Goal: Answer question/provide support: Share knowledge or assist other users

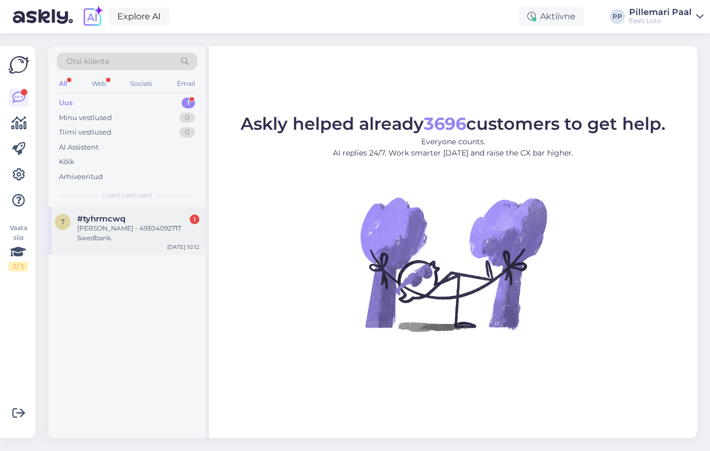
click at [130, 236] on div "[PERSON_NAME] - 49304092717 Swedbank." at bounding box center [138, 233] width 122 height 19
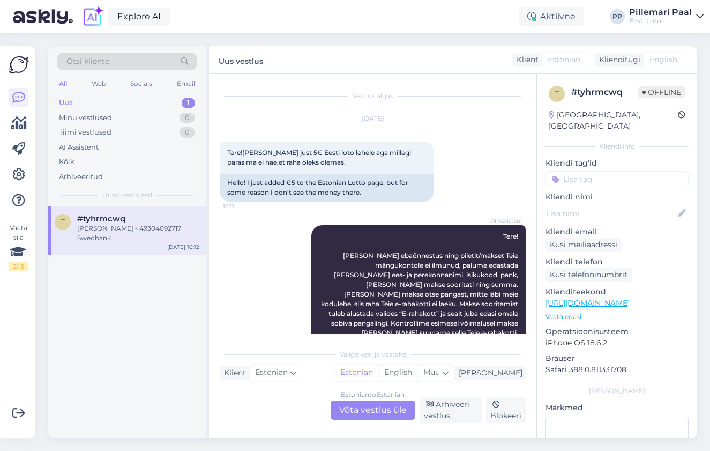
click at [357, 417] on div "Estonian to Estonian Võta vestlus üle" at bounding box center [373, 410] width 85 height 19
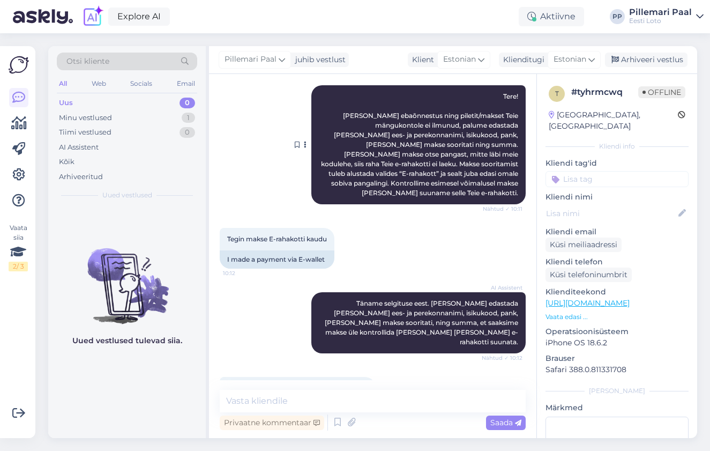
scroll to position [170, 0]
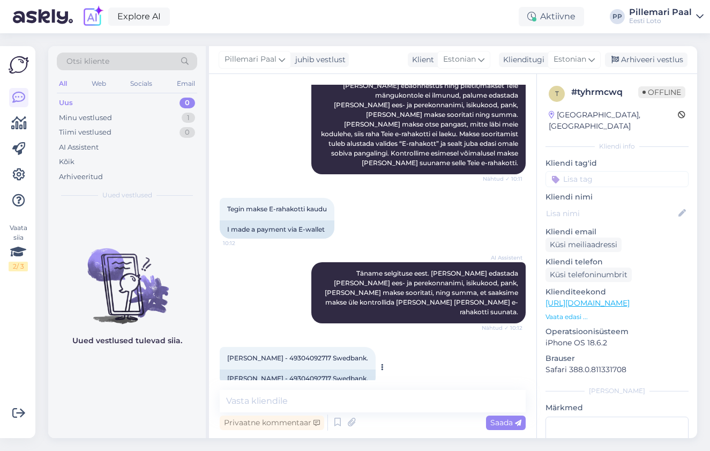
click at [308, 354] on span "[PERSON_NAME] - 49304092717 Swedbank." at bounding box center [297, 358] width 141 height 8
copy span "49304092717"
click at [261, 398] on textarea at bounding box center [373, 401] width 306 height 23
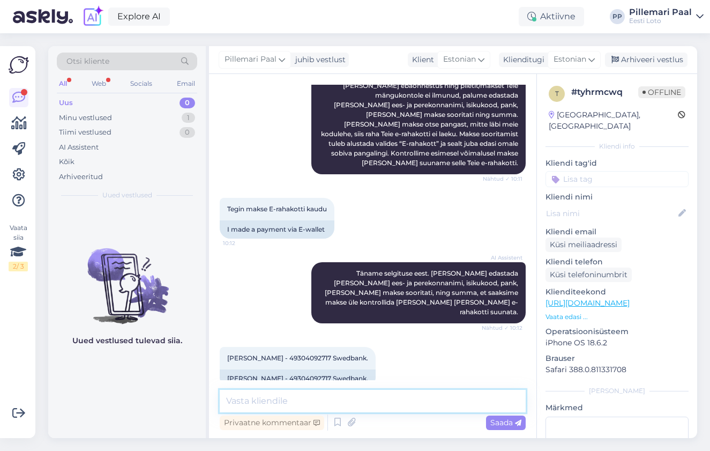
paste textarea "Kahjuks Teie sissemakse ebaõnnestus tehnilise [PERSON_NAME] tõttu. Kontrollisim…"
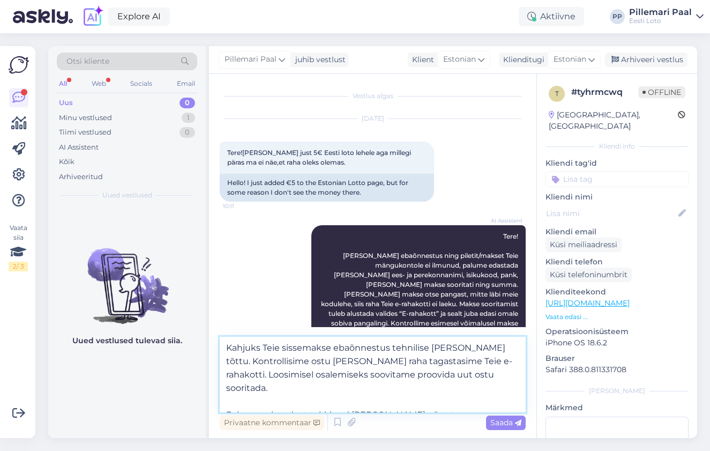
scroll to position [223, 0]
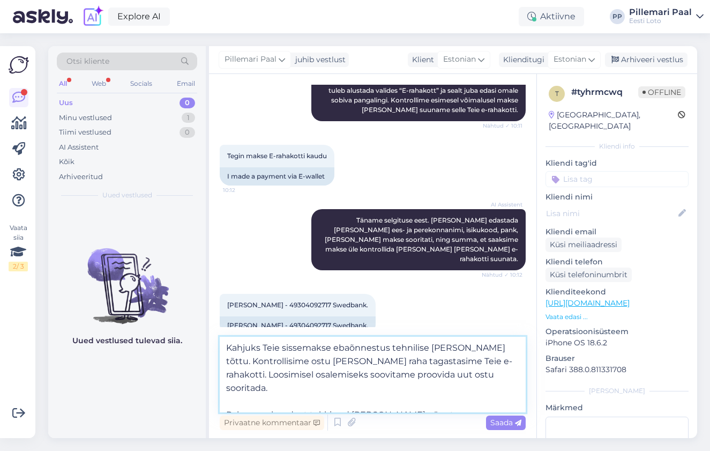
drag, startPoint x: 499, startPoint y: 375, endPoint x: 222, endPoint y: 369, distance: 277.3
click at [222, 369] on textarea "Kahjuks Teie sissemakse ebaõnnestus tehnilise [PERSON_NAME] tõttu. Kontrollisim…" at bounding box center [373, 375] width 306 height 76
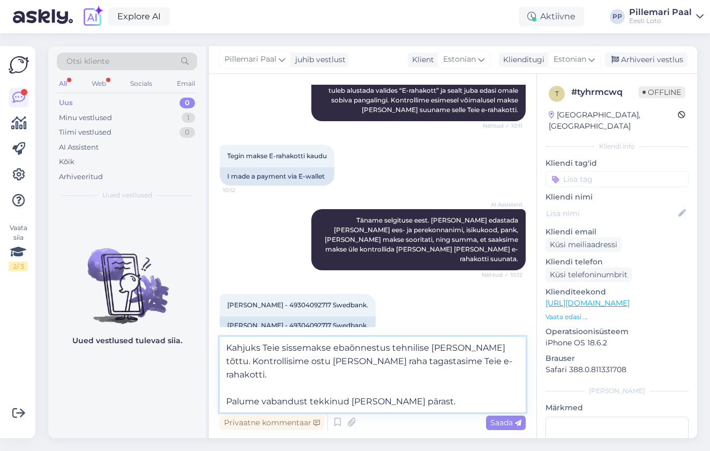
scroll to position [210, 0]
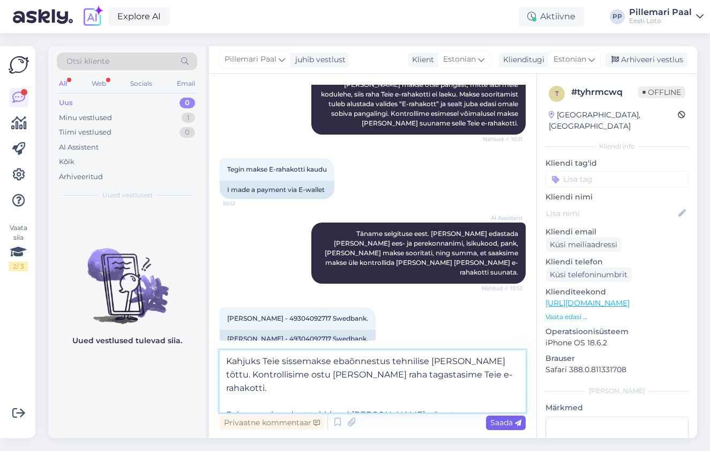
type textarea "Kahjuks Teie sissemakse ebaõnnestus tehnilise [PERSON_NAME] tõttu. Kontrollisim…"
click at [510, 423] on span "Saada" at bounding box center [506, 423] width 31 height 10
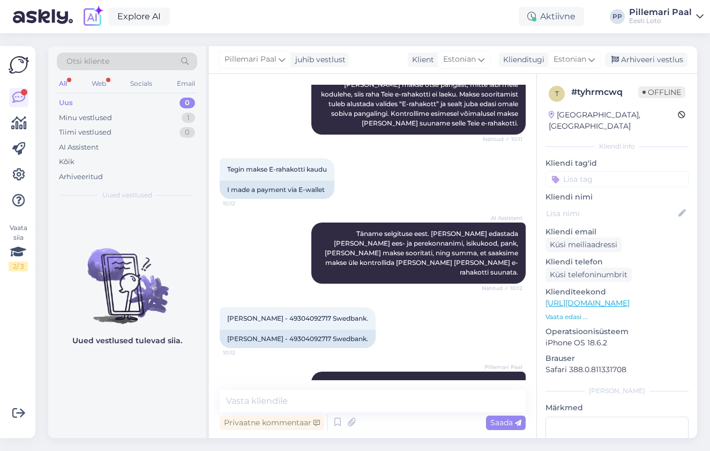
scroll to position [245, 0]
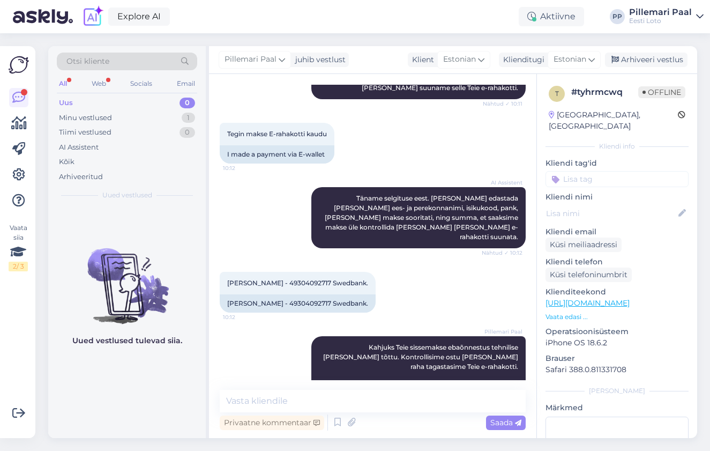
click at [587, 171] on input at bounding box center [617, 179] width 143 height 16
type input "e-raha"
click at [611, 204] on span "E-rahakott" at bounding box center [617, 207] width 35 height 6
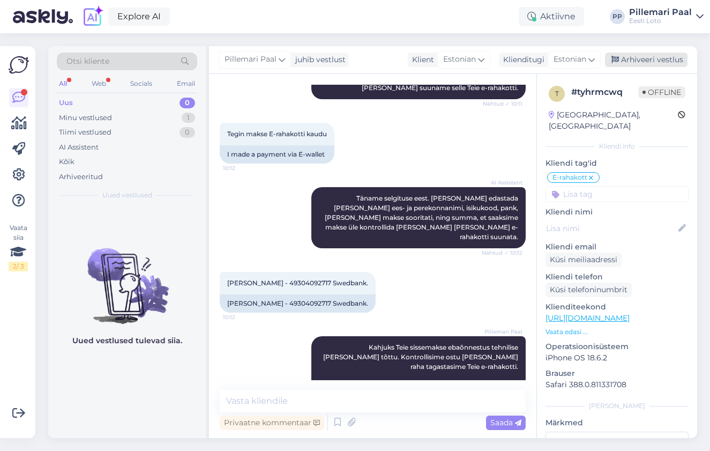
click at [648, 58] on div "Arhiveeri vestlus" at bounding box center [646, 60] width 83 height 14
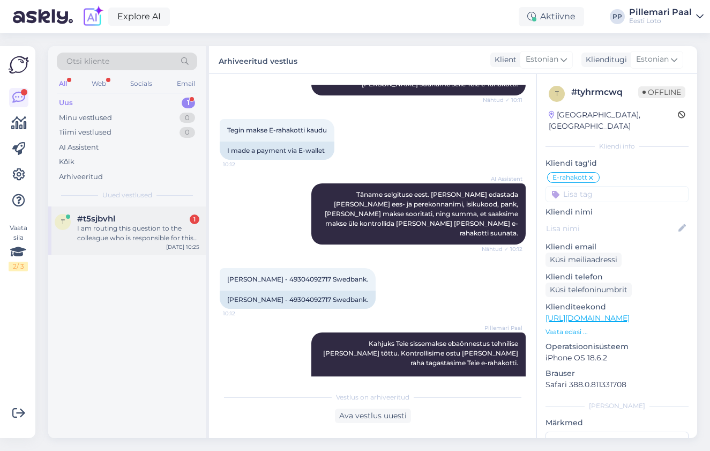
click at [94, 237] on div "I am routing this question to the colleague who is responsible for this topic. …" at bounding box center [138, 233] width 122 height 19
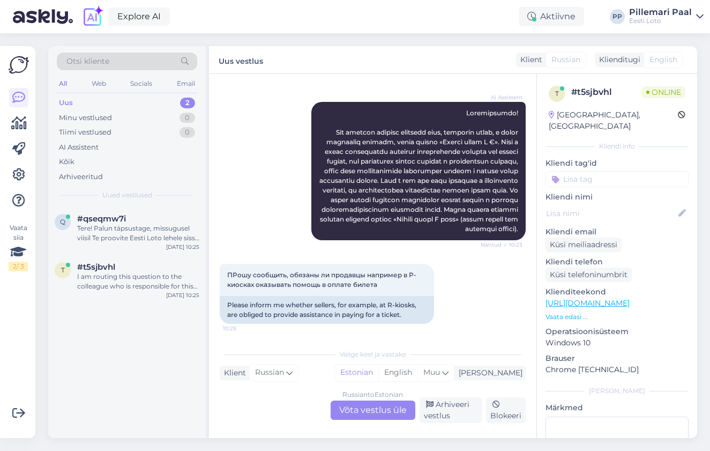
scroll to position [0, 0]
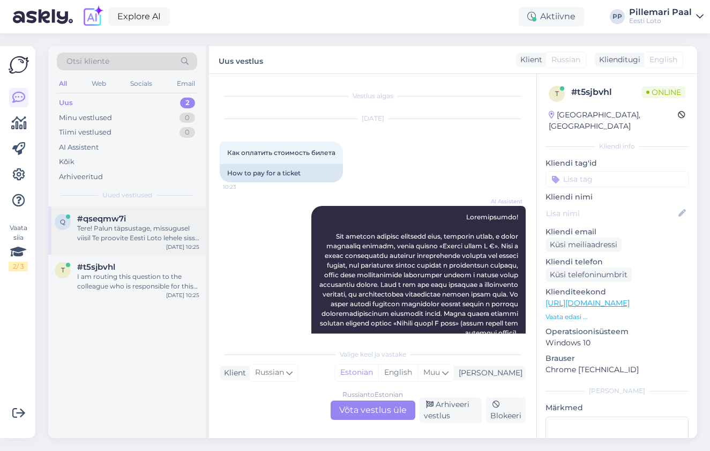
click at [168, 230] on div "Tere! Palun täpsustage, missugusel viisil Te proovite Eesti Loto lehele sisse l…" at bounding box center [138, 233] width 122 height 19
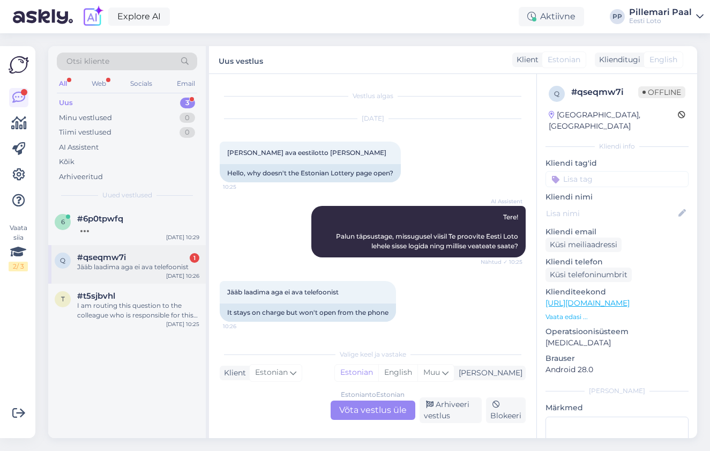
click at [141, 275] on div "q #qseqmw7i 1 Jääb laadima aga ei ava telefoonist [DATE] 10:26" at bounding box center [127, 264] width 158 height 39
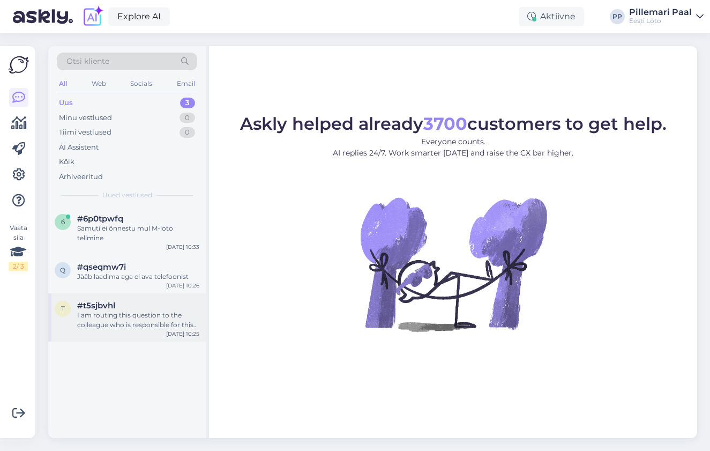
click at [94, 320] on div "I am routing this question to the colleague who is responsible for this topic. …" at bounding box center [138, 319] width 122 height 19
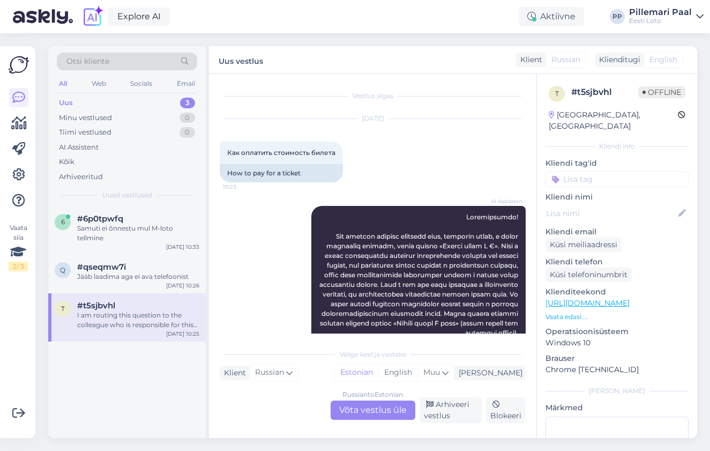
scroll to position [238, 0]
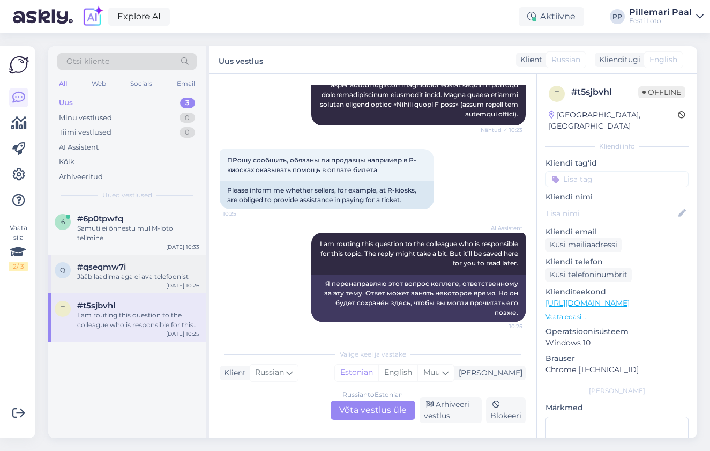
click at [97, 285] on div "q #qseqmw7i Jääb laadima aga ei ava telefoonist [DATE] 10:26" at bounding box center [127, 274] width 158 height 39
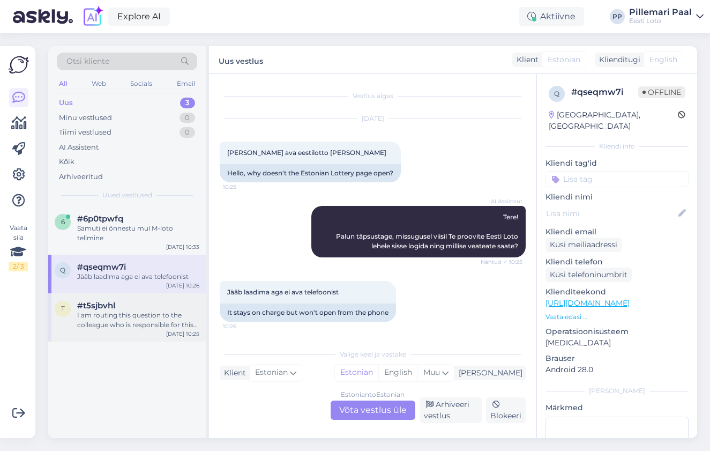
click at [100, 315] on div "I am routing this question to the colleague who is responsible for this topic. …" at bounding box center [138, 319] width 122 height 19
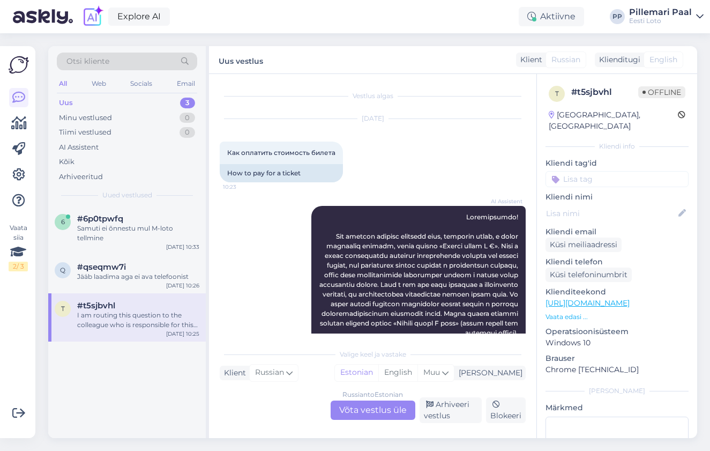
scroll to position [238, 0]
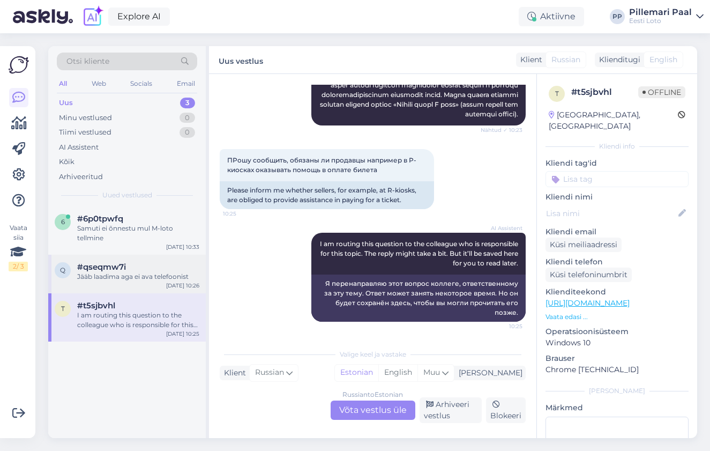
click at [117, 269] on span "#qseqmw7i" at bounding box center [101, 267] width 49 height 10
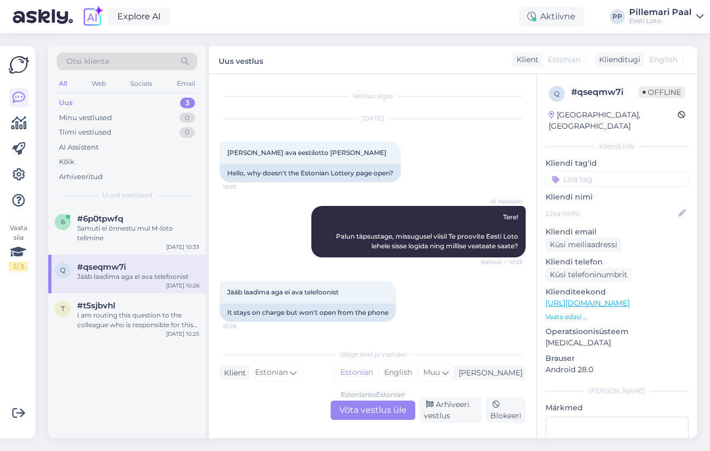
click at [343, 403] on div "Estonian to Estonian Võta vestlus üle" at bounding box center [373, 410] width 85 height 19
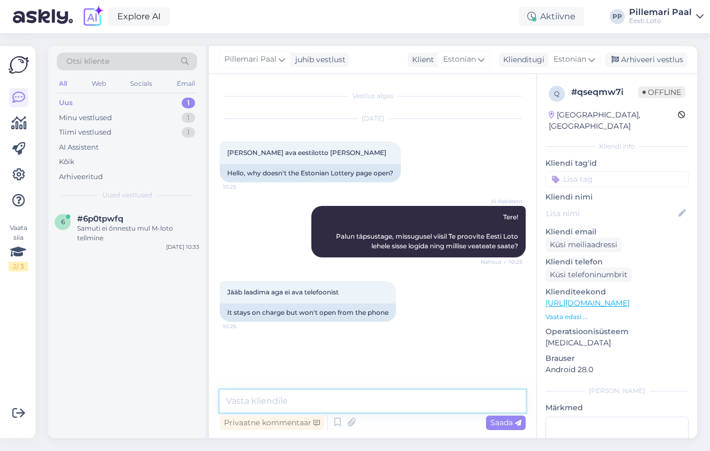
click at [252, 401] on textarea at bounding box center [373, 401] width 306 height 23
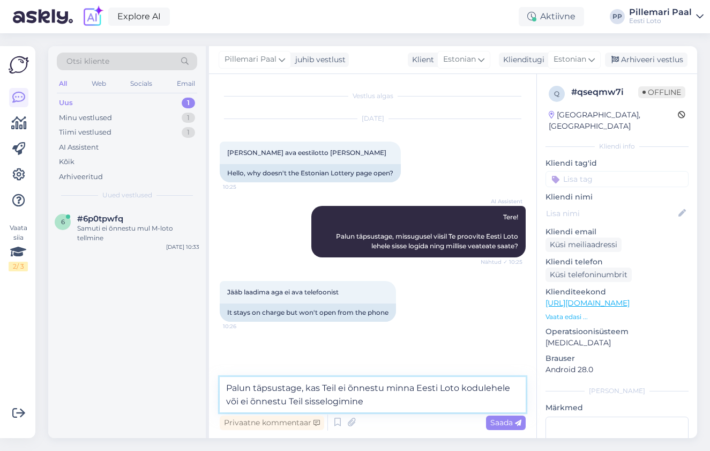
type textarea "Palun täpsustage, kas Teil ei õnnestu minna Eesti Loto kodulehele või ei õnnest…"
click at [392, 406] on textarea "Palun täpsustage, kas Teil ei õnnestu minna Eesti Loto kodulehele või ei õnnest…" at bounding box center [373, 394] width 306 height 35
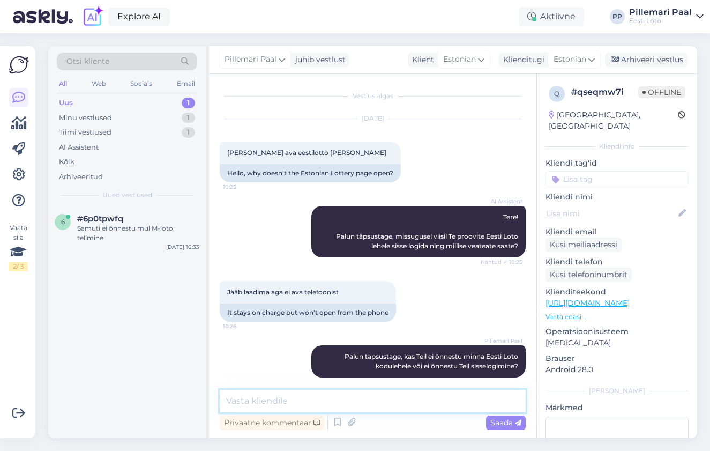
scroll to position [9, 0]
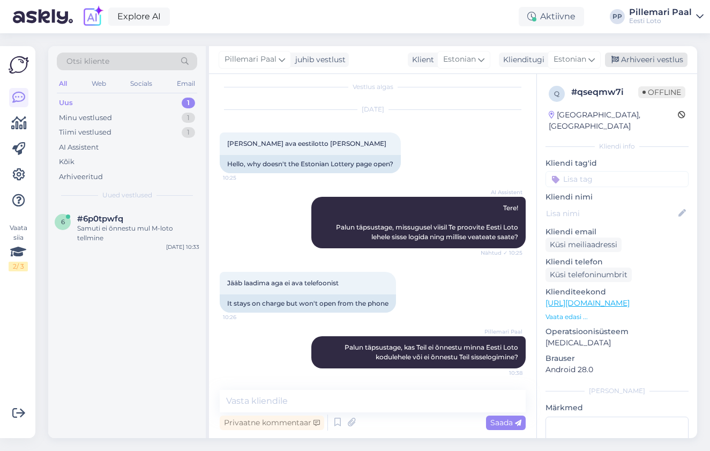
click at [639, 61] on div "Arhiveeri vestlus" at bounding box center [646, 60] width 83 height 14
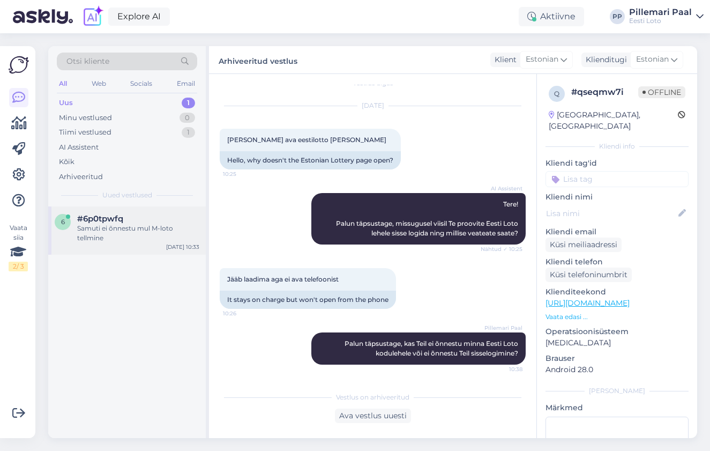
click at [157, 227] on div "Samuti ei õnnestu mul M-loto tellmine" at bounding box center [138, 233] width 122 height 19
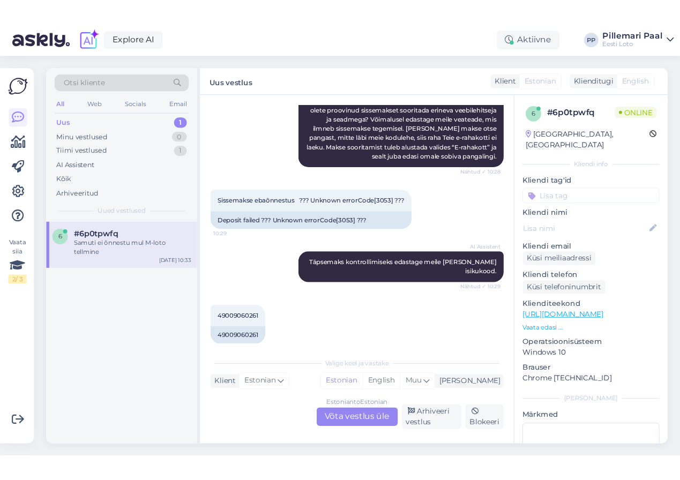
scroll to position [252, 0]
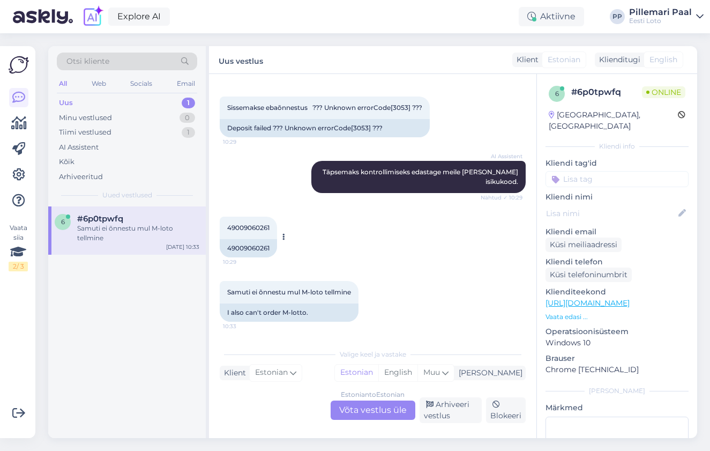
click at [247, 227] on span "49009060261" at bounding box center [248, 228] width 42 height 8
copy div "49009060261 10:29"
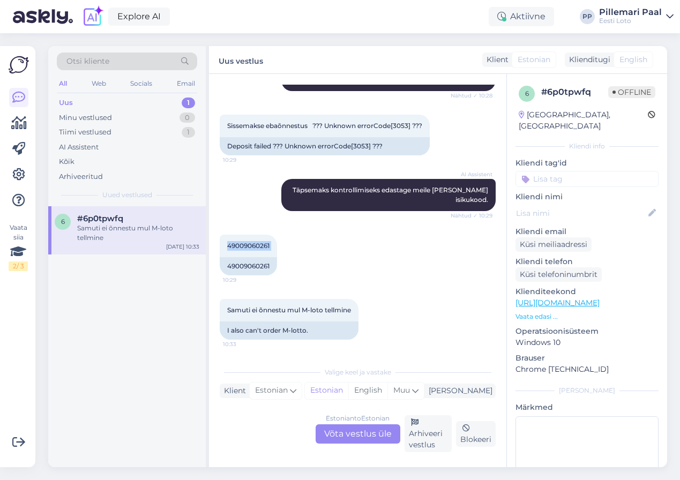
scroll to position [234, 0]
click at [330, 439] on div "Estonian to Estonian Võta vestlus üle" at bounding box center [358, 434] width 85 height 19
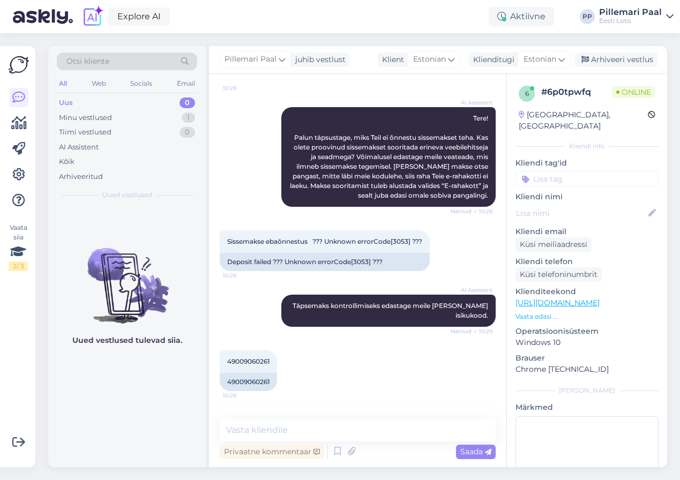
scroll to position [176, 0]
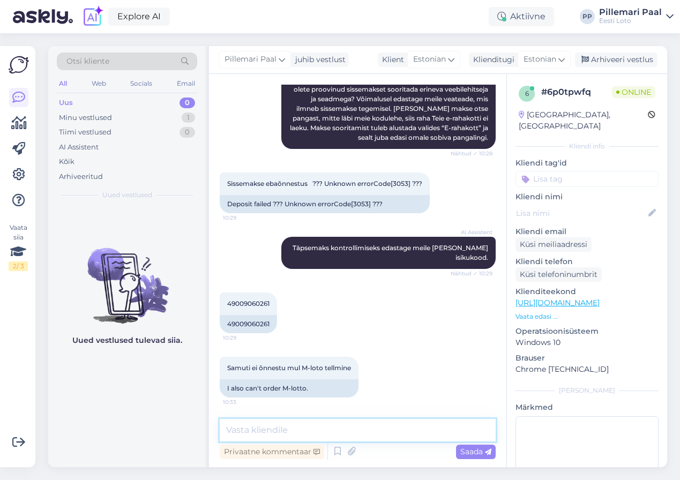
click at [305, 433] on textarea at bounding box center [358, 430] width 276 height 23
paste textarea "Makse ebaõnnestus, kuna Teie nimi pangas ja Eesti Loto lehel ei ühti."
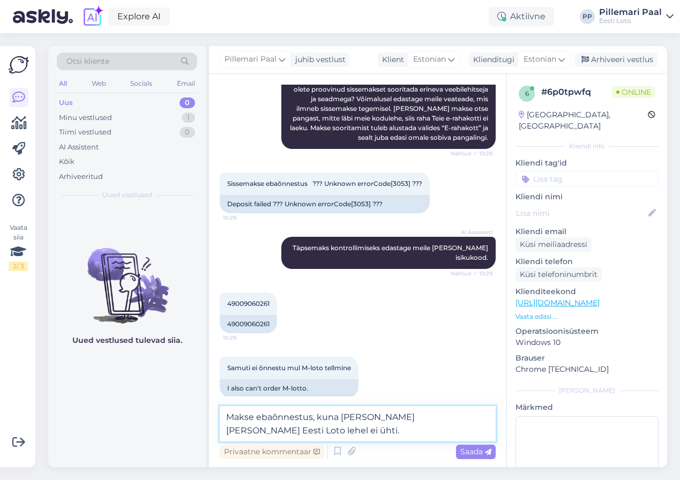
click at [312, 416] on textarea "Makse ebaõnnestus, kuna Teie nimi pangas ja Eesti Loto lehel ei ühti." at bounding box center [358, 423] width 276 height 35
type textarea "Makse ebaõnnestub, kuna Teie nimi pangas ja Eesti Loto lehel ei ühti."
click at [331, 431] on textarea "Makse ebaõnnestub, kuna Teie nimi pangas ja Eesti Loto lehel ei ühti." at bounding box center [358, 423] width 276 height 35
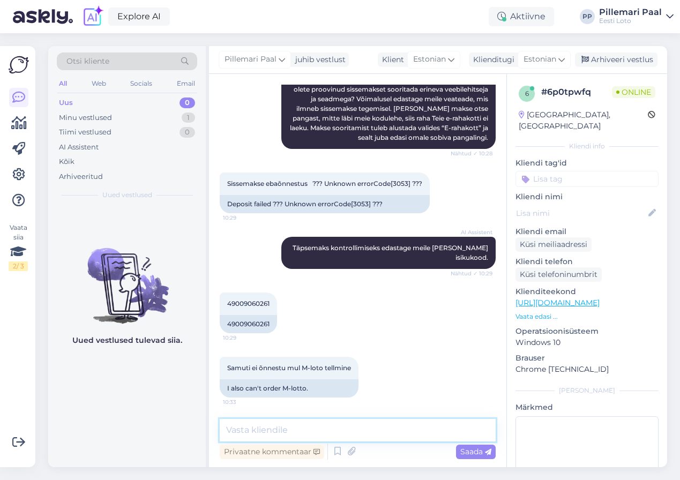
scroll to position [232, 0]
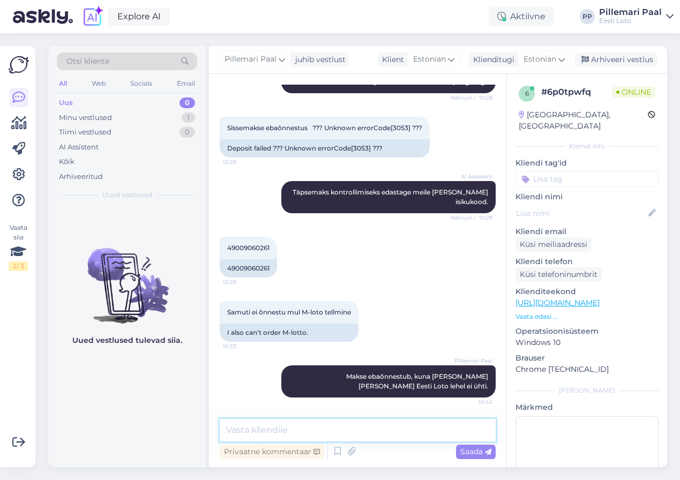
click at [307, 431] on textarea at bounding box center [358, 430] width 276 height 23
paste textarea "Õige nime saate enda mängukontol registreerida, kui logite sisse ID-kaardi, Sma…"
type textarea "Õige nime saate enda mängukontol registreerida, kui logite sisse ID-kaardi, Sma…"
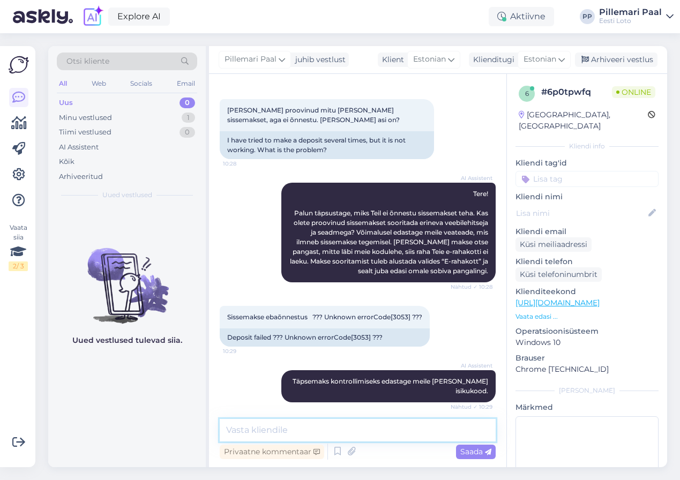
scroll to position [0, 0]
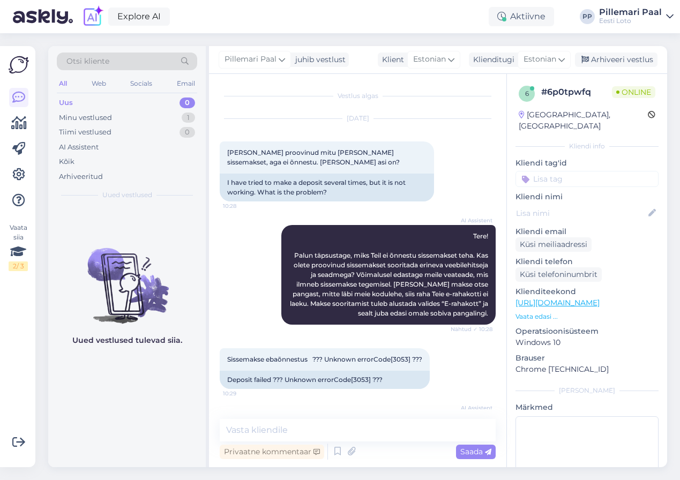
click at [547, 171] on input at bounding box center [587, 179] width 143 height 16
type input "nime"
click at [566, 204] on span "nime muutmine" at bounding box center [587, 207] width 53 height 6
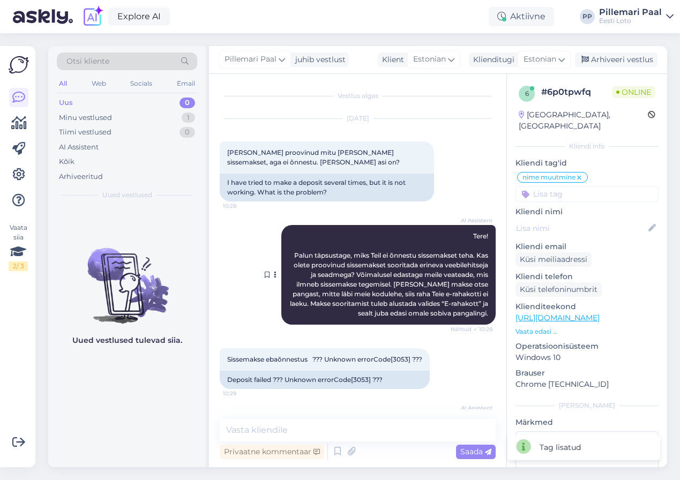
scroll to position [413, 0]
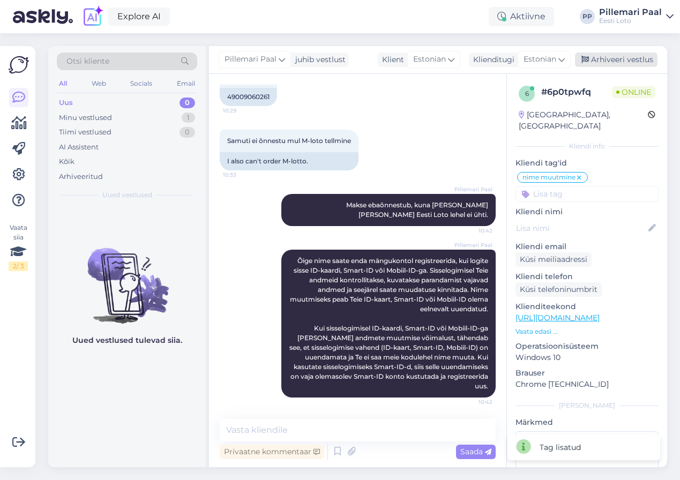
click at [618, 54] on div "Arhiveeri vestlus" at bounding box center [616, 60] width 83 height 14
